Goal: Task Accomplishment & Management: Manage account settings

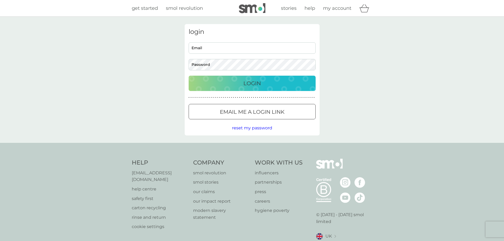
type input "apm.moss@gmail.com"
click at [219, 49] on input "apm.moss@gmail.com" at bounding box center [252, 47] width 127 height 11
click at [155, 75] on div "login apm.moss@gmail.com Email Password Login ● ● ● ● ● ● ● ● ● ● ● ● ● ● ● ● ●…" at bounding box center [252, 80] width 504 height 126
click at [245, 87] on p "Login" at bounding box center [251, 83] width 17 height 8
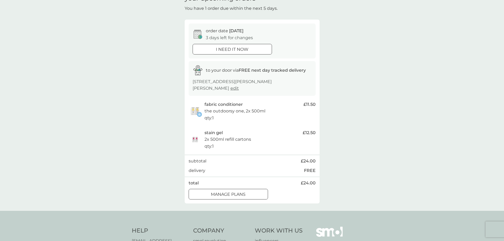
scroll to position [31, 0]
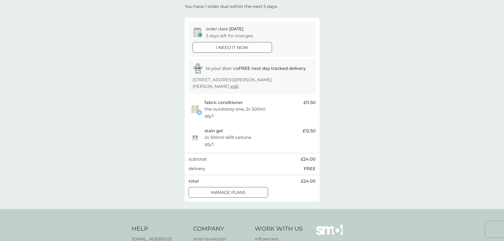
click at [241, 195] on p "manage plans" at bounding box center [228, 192] width 35 height 7
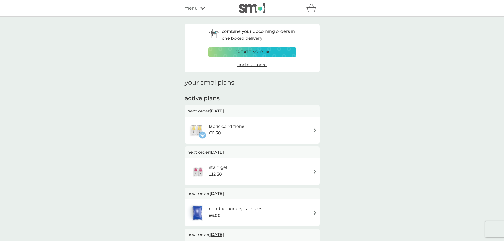
click at [203, 11] on div "menu" at bounding box center [207, 8] width 45 height 7
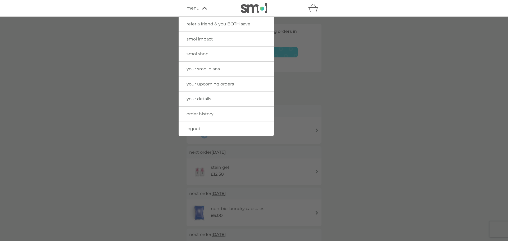
click at [310, 62] on div at bounding box center [254, 137] width 508 height 241
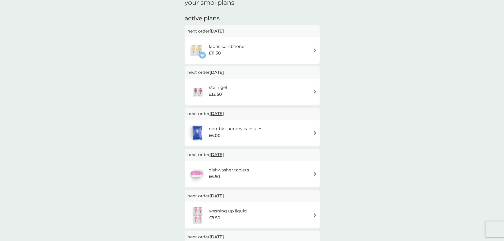
scroll to position [75, 0]
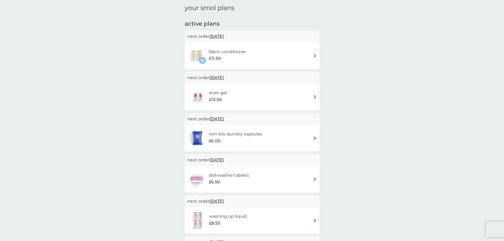
click at [245, 38] on p "next order [DATE]" at bounding box center [252, 36] width 130 height 7
click at [308, 54] on div "fabric conditioner £11.50" at bounding box center [252, 56] width 130 height 19
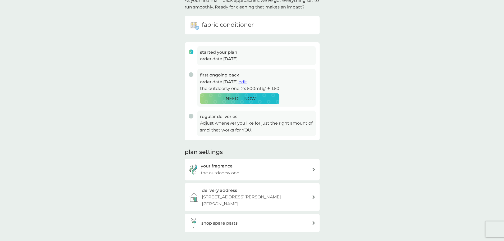
scroll to position [42, 0]
click at [247, 82] on span "edit" at bounding box center [243, 81] width 8 height 5
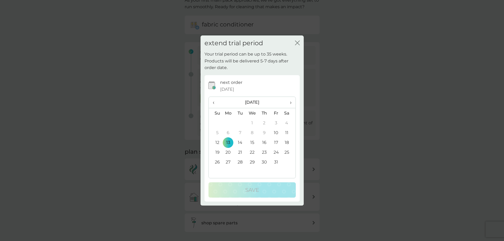
click at [352, 86] on div "extend trial period close Your trial period can be up to 35 weeks. Products wil…" at bounding box center [252, 120] width 504 height 241
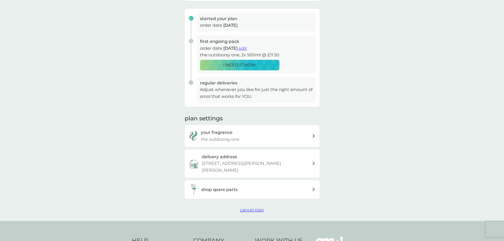
scroll to position [76, 0]
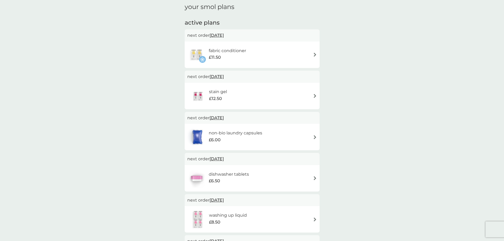
scroll to position [75, 0]
click at [271, 90] on div "stain gel £12.50" at bounding box center [252, 97] width 130 height 19
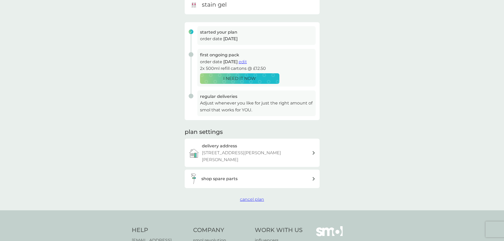
scroll to position [62, 0]
click at [253, 199] on span "cancel plan" at bounding box center [252, 199] width 24 height 5
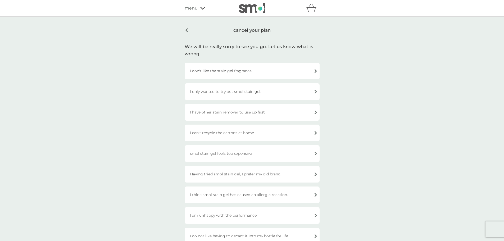
click at [227, 97] on div "I only wanted to try out smol stain gel." at bounding box center [252, 91] width 135 height 17
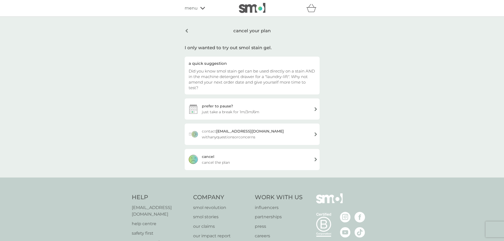
click at [222, 153] on div "[PERSON_NAME] the plan" at bounding box center [252, 159] width 135 height 21
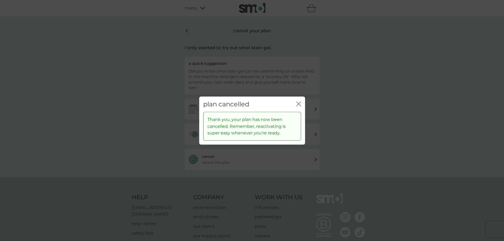
click at [300, 102] on icon "close" at bounding box center [300, 104] width 2 height 4
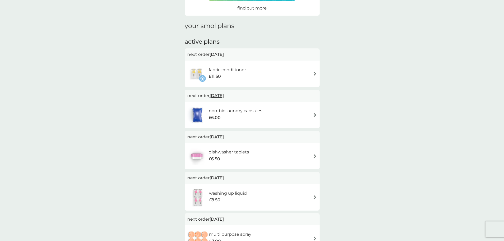
scroll to position [58, 0]
click at [277, 78] on div "fabric conditioner £11.50" at bounding box center [252, 72] width 130 height 19
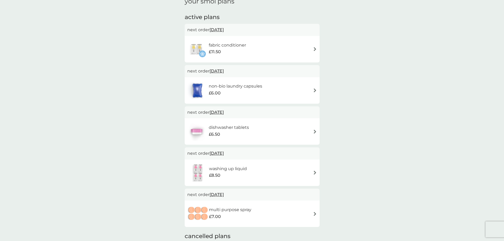
click at [285, 95] on div "non-bio laundry capsules £6.00" at bounding box center [252, 90] width 130 height 19
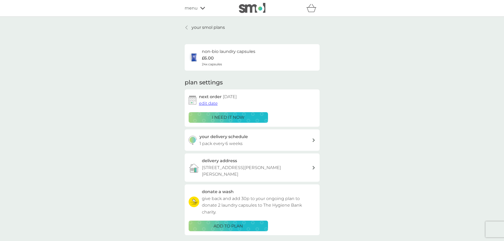
click at [242, 139] on h3 "your delivery schedule" at bounding box center [224, 136] width 48 height 7
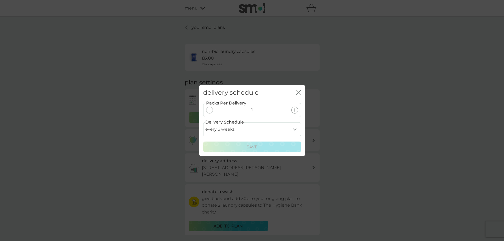
click at [295, 111] on icon at bounding box center [294, 110] width 3 height 3
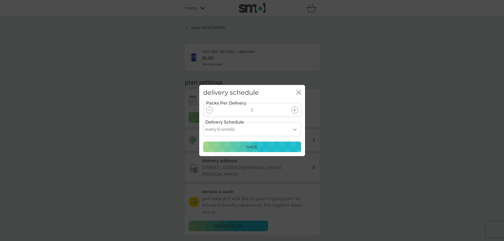
click at [208, 111] on div at bounding box center [209, 110] width 7 height 7
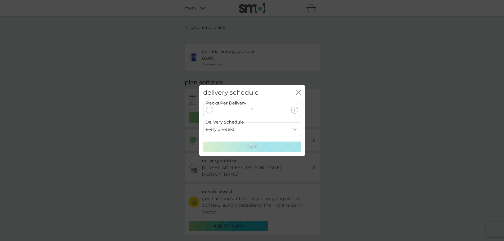
click at [226, 132] on select "every 1 week every 2 weeks every 3 weeks every 4 weeks every 5 weeks every 6 we…" at bounding box center [252, 129] width 98 height 14
select select "119"
click at [203, 122] on select "every 1 week every 2 weeks every 3 weeks every 4 weeks every 5 weeks every 6 we…" at bounding box center [252, 129] width 98 height 14
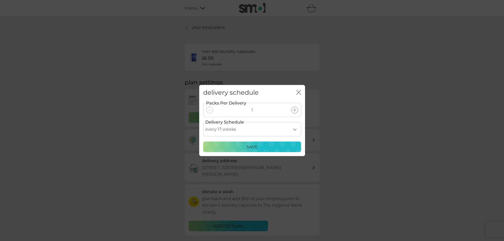
click at [252, 147] on p "Save" at bounding box center [252, 147] width 11 height 7
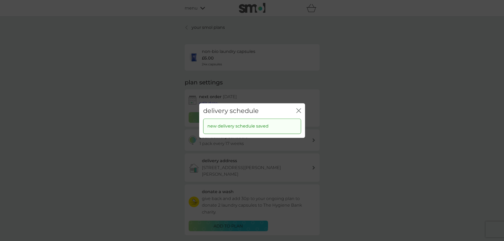
click at [297, 111] on icon "close" at bounding box center [298, 110] width 5 height 5
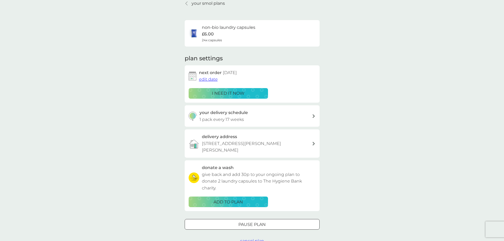
scroll to position [24, 0]
click at [210, 80] on span "edit date" at bounding box center [208, 78] width 19 height 5
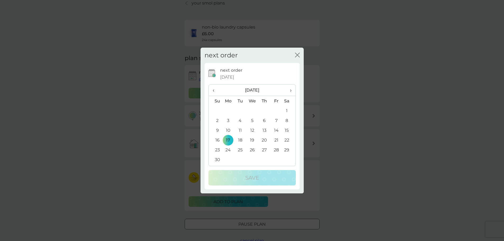
click at [291, 90] on span "›" at bounding box center [288, 90] width 5 height 11
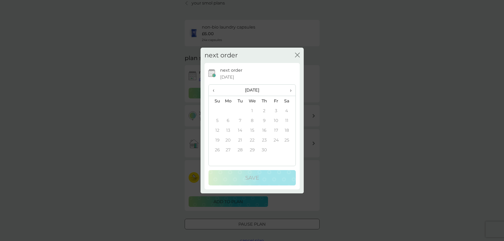
click at [213, 89] on span "‹" at bounding box center [216, 90] width 6 height 11
click at [212, 89] on th "‹" at bounding box center [215, 90] width 13 height 11
click at [290, 92] on span "›" at bounding box center [288, 90] width 5 height 11
click at [267, 122] on td "5" at bounding box center [264, 121] width 12 height 10
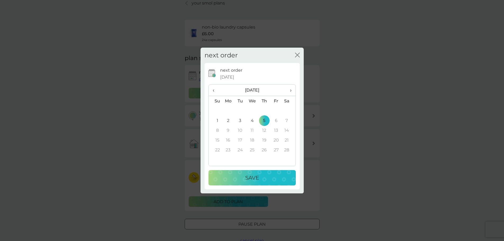
click at [266, 173] on button "Save" at bounding box center [252, 177] width 87 height 15
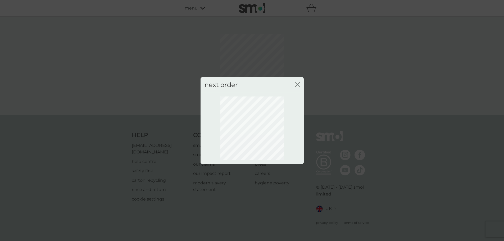
scroll to position [0, 0]
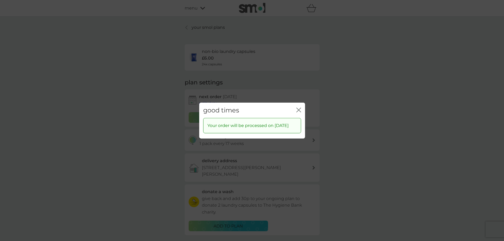
click at [299, 108] on icon "close" at bounding box center [300, 110] width 2 height 4
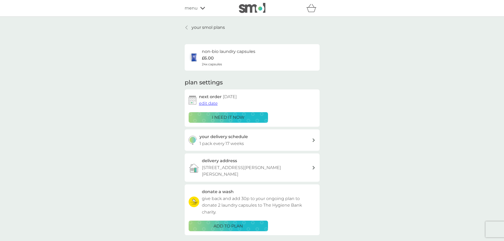
click at [198, 27] on p "your smol plans" at bounding box center [208, 27] width 33 height 7
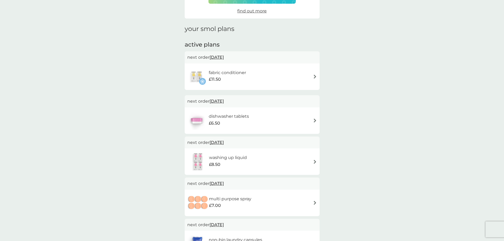
scroll to position [56, 0]
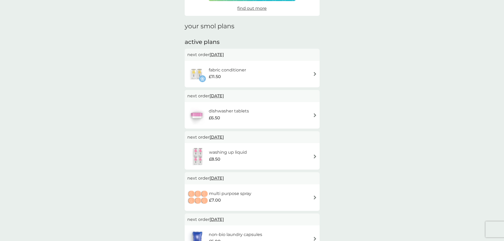
click at [279, 110] on div "dishwasher tablets £6.50" at bounding box center [252, 115] width 130 height 19
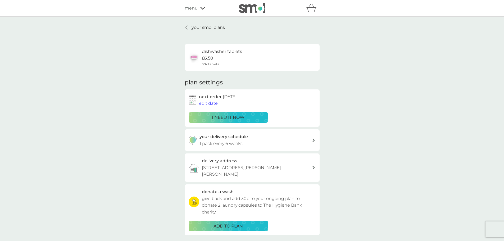
click at [254, 140] on div "your delivery schedule 1 pack every 6 weeks" at bounding box center [256, 139] width 112 height 13
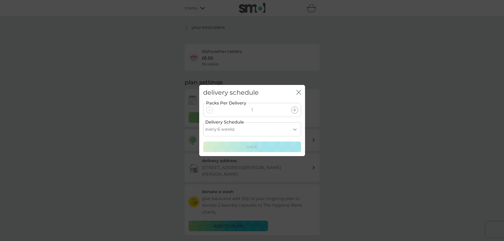
click at [294, 128] on select "every 1 week every 2 weeks every 3 weeks every 4 weeks every 5 weeks every 6 we…" at bounding box center [252, 129] width 98 height 14
select select "84"
click at [203, 122] on select "every 1 week every 2 weeks every 3 weeks every 4 weeks every 5 weeks every 6 we…" at bounding box center [252, 129] width 98 height 14
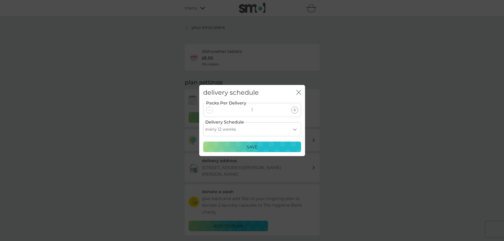
click at [253, 146] on p "Save" at bounding box center [252, 147] width 11 height 7
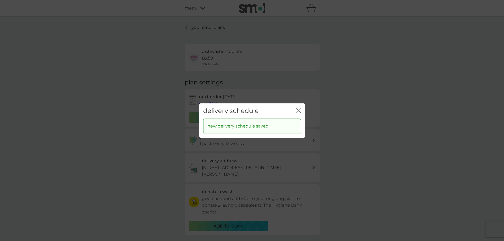
click at [298, 113] on button "close" at bounding box center [298, 111] width 5 height 6
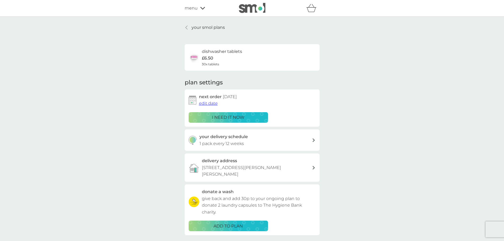
click at [206, 102] on span "edit date" at bounding box center [208, 103] width 19 height 5
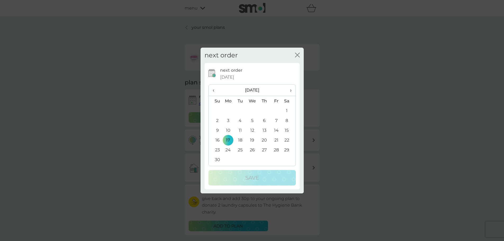
click at [290, 91] on span "›" at bounding box center [288, 90] width 5 height 11
click at [289, 91] on span "›" at bounding box center [288, 90] width 5 height 11
click at [265, 120] on td "5" at bounding box center [264, 121] width 12 height 10
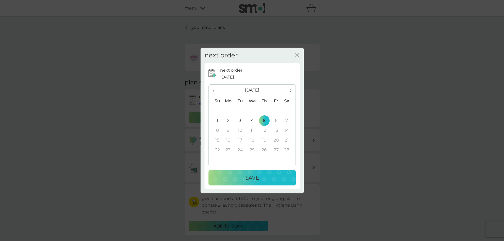
click at [252, 185] on button "Save" at bounding box center [252, 177] width 87 height 15
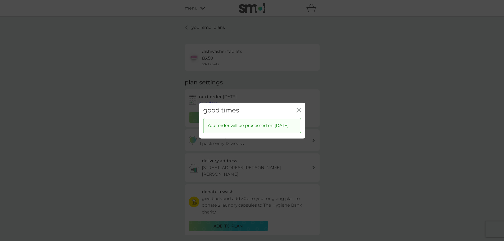
click at [298, 107] on icon "close" at bounding box center [298, 109] width 5 height 5
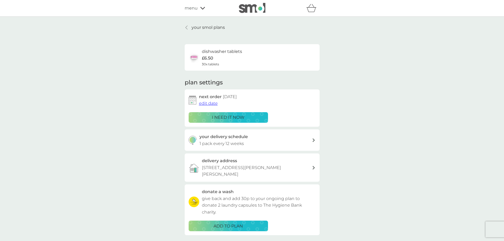
click at [188, 27] on div at bounding box center [187, 27] width 4 height 4
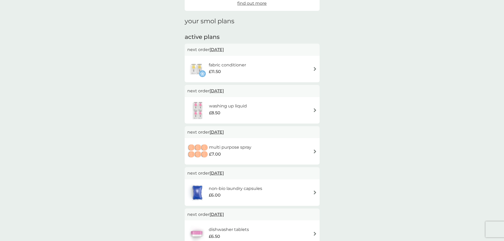
scroll to position [62, 0]
click at [250, 99] on div "washing up liquid £8.50" at bounding box center [252, 110] width 135 height 26
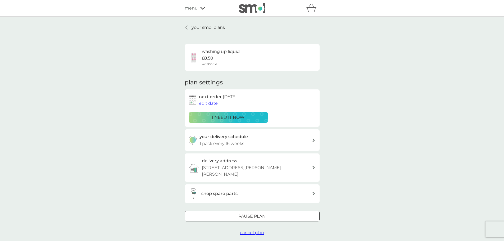
click at [214, 103] on span "edit date" at bounding box center [208, 103] width 19 height 5
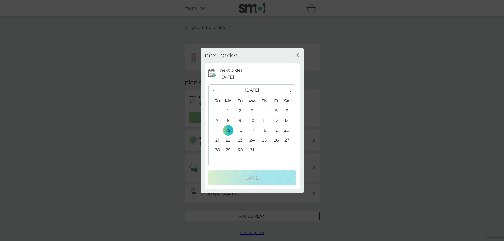
click at [294, 90] on th "›" at bounding box center [288, 90] width 13 height 11
click at [241, 133] on td "10" at bounding box center [240, 130] width 12 height 10
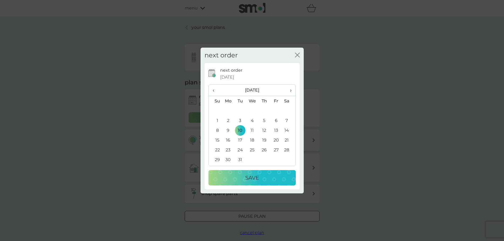
click at [251, 176] on p "Save" at bounding box center [252, 178] width 14 height 8
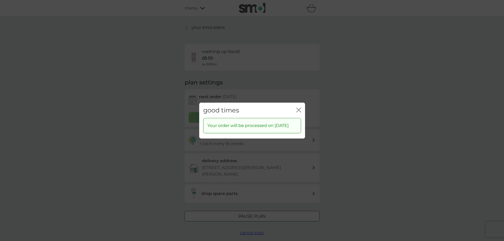
click at [296, 107] on div "good times close" at bounding box center [252, 110] width 106 height 16
click at [301, 108] on icon "close" at bounding box center [300, 110] width 2 height 4
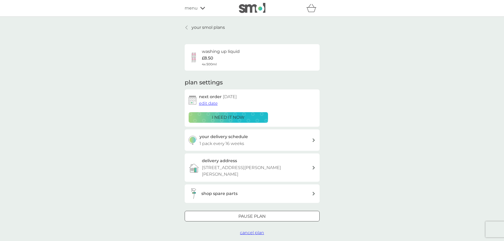
click at [190, 24] on link "your smol plans" at bounding box center [205, 27] width 40 height 7
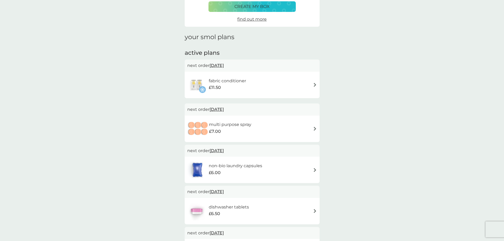
scroll to position [47, 0]
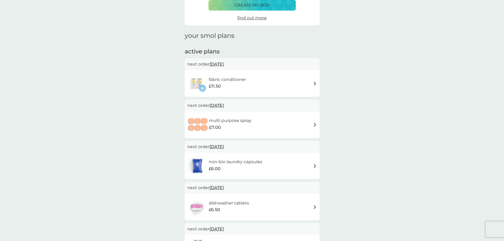
click at [252, 129] on div "multi purpose spray £7.00" at bounding box center [233, 124] width 48 height 15
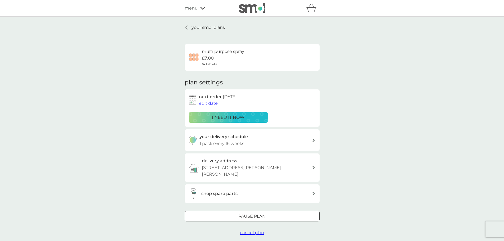
click at [220, 140] on p "1 pack every 16 weeks" at bounding box center [222, 143] width 45 height 7
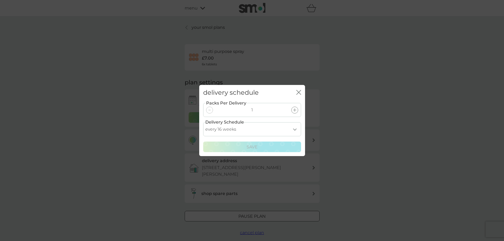
click at [258, 133] on select "every 1 week every 2 weeks every 3 weeks every 4 weeks every 5 weeks every 6 we…" at bounding box center [252, 129] width 98 height 14
select select "210"
click at [203, 122] on select "every 1 week every 2 weeks every 3 weeks every 4 weeks every 5 weeks every 6 we…" at bounding box center [252, 129] width 98 height 14
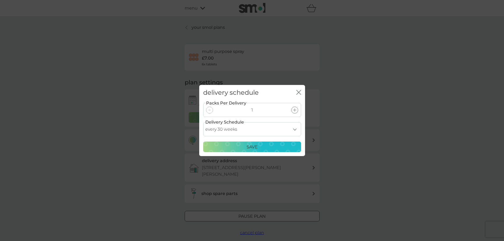
click at [243, 149] on div "Save" at bounding box center [252, 147] width 91 height 7
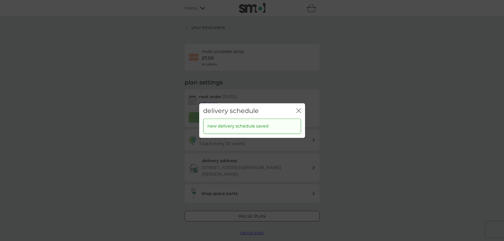
click at [297, 109] on icon "close" at bounding box center [298, 110] width 5 height 5
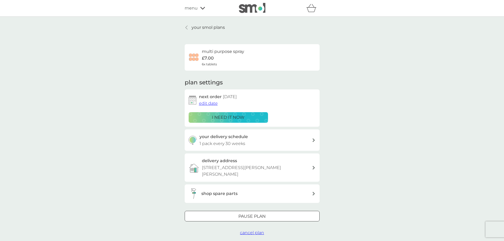
click at [208, 103] on span "edit date" at bounding box center [208, 103] width 19 height 5
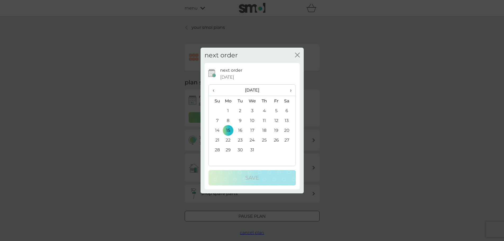
click at [290, 89] on span "›" at bounding box center [288, 90] width 5 height 11
click at [240, 132] on td "10" at bounding box center [240, 130] width 12 height 10
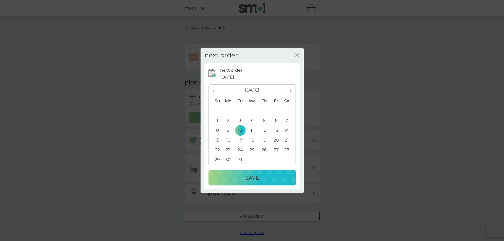
click at [254, 182] on p "Save" at bounding box center [252, 178] width 14 height 8
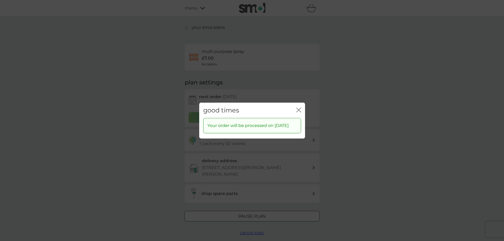
click at [302, 107] on div "good times close" at bounding box center [252, 110] width 106 height 16
click at [300, 108] on icon "close" at bounding box center [300, 110] width 2 height 4
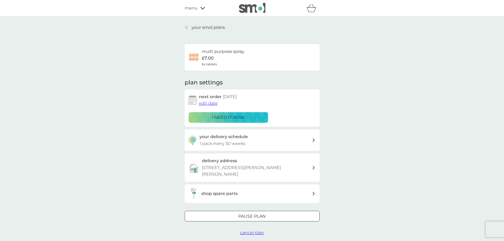
click at [188, 26] on div at bounding box center [187, 27] width 4 height 4
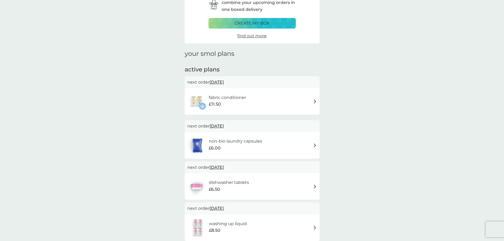
scroll to position [29, 0]
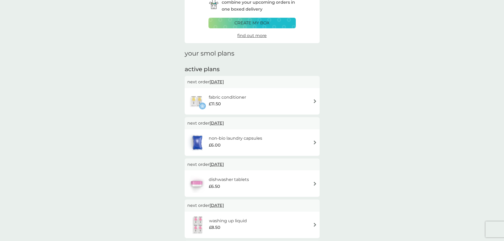
click at [287, 143] on div "non-bio laundry capsules £6.00" at bounding box center [252, 142] width 130 height 19
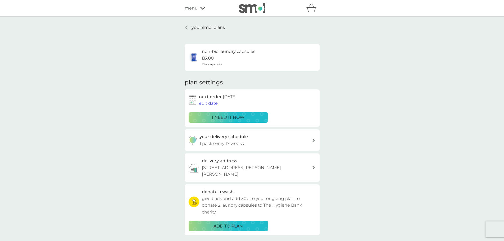
click at [233, 142] on p "1 pack every 17 weeks" at bounding box center [222, 143] width 44 height 7
select select "119"
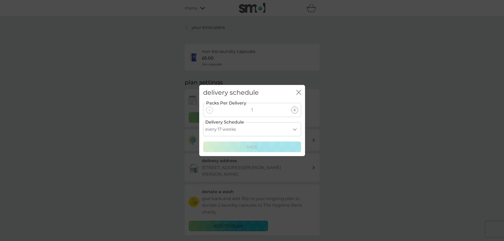
click at [268, 130] on select "every 1 week every 2 weeks every 3 weeks every 4 weeks every 5 weeks every 6 we…" at bounding box center [252, 129] width 98 height 14
click at [389, 106] on div "delivery schedule close Packs Per Delivery 1 Delivery Schedule every 1 week eve…" at bounding box center [252, 120] width 504 height 241
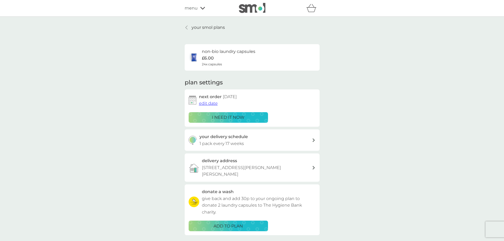
click at [188, 27] on div at bounding box center [187, 27] width 4 height 4
